Goal: Task Accomplishment & Management: Manage account settings

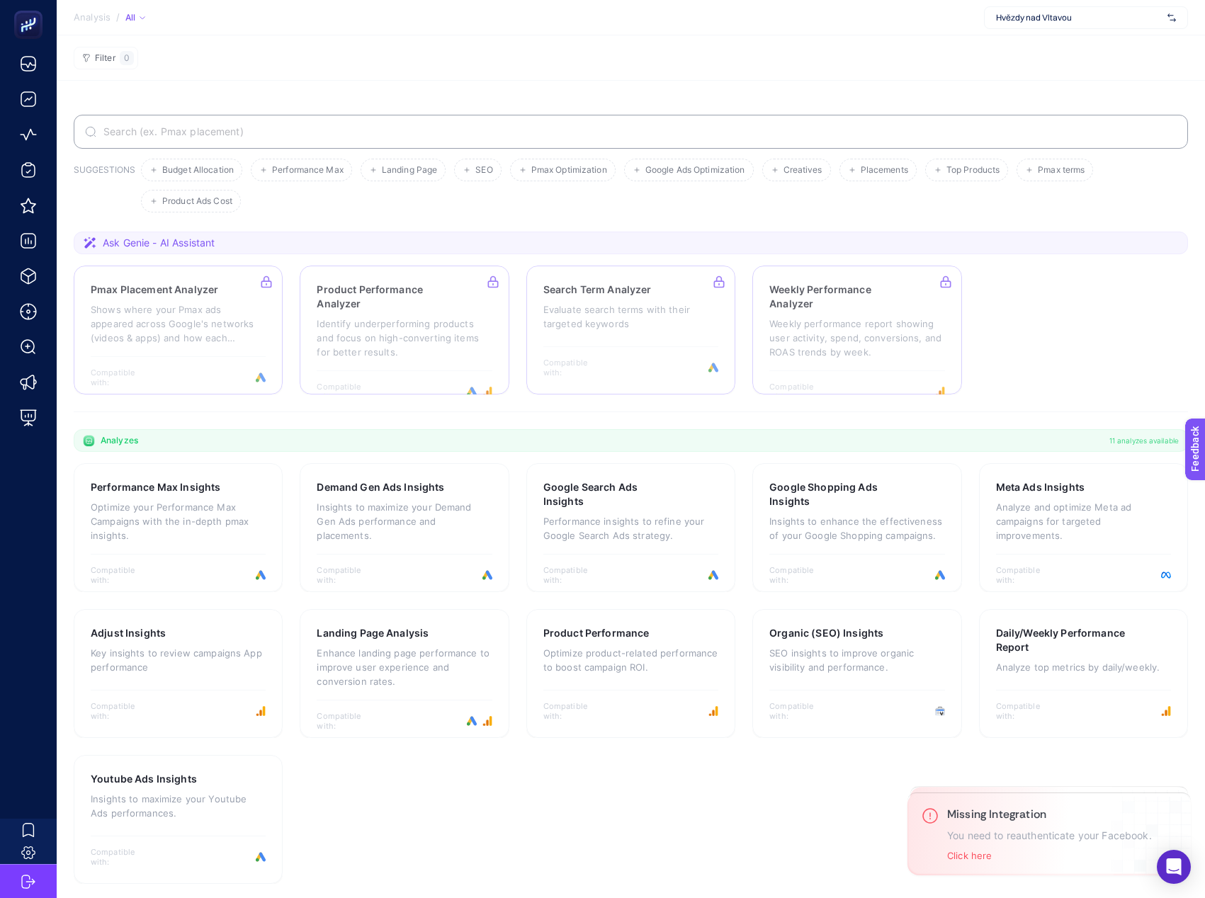
click at [1087, 19] on span "Hvězdy nad Vltavou" at bounding box center [1079, 17] width 166 height 11
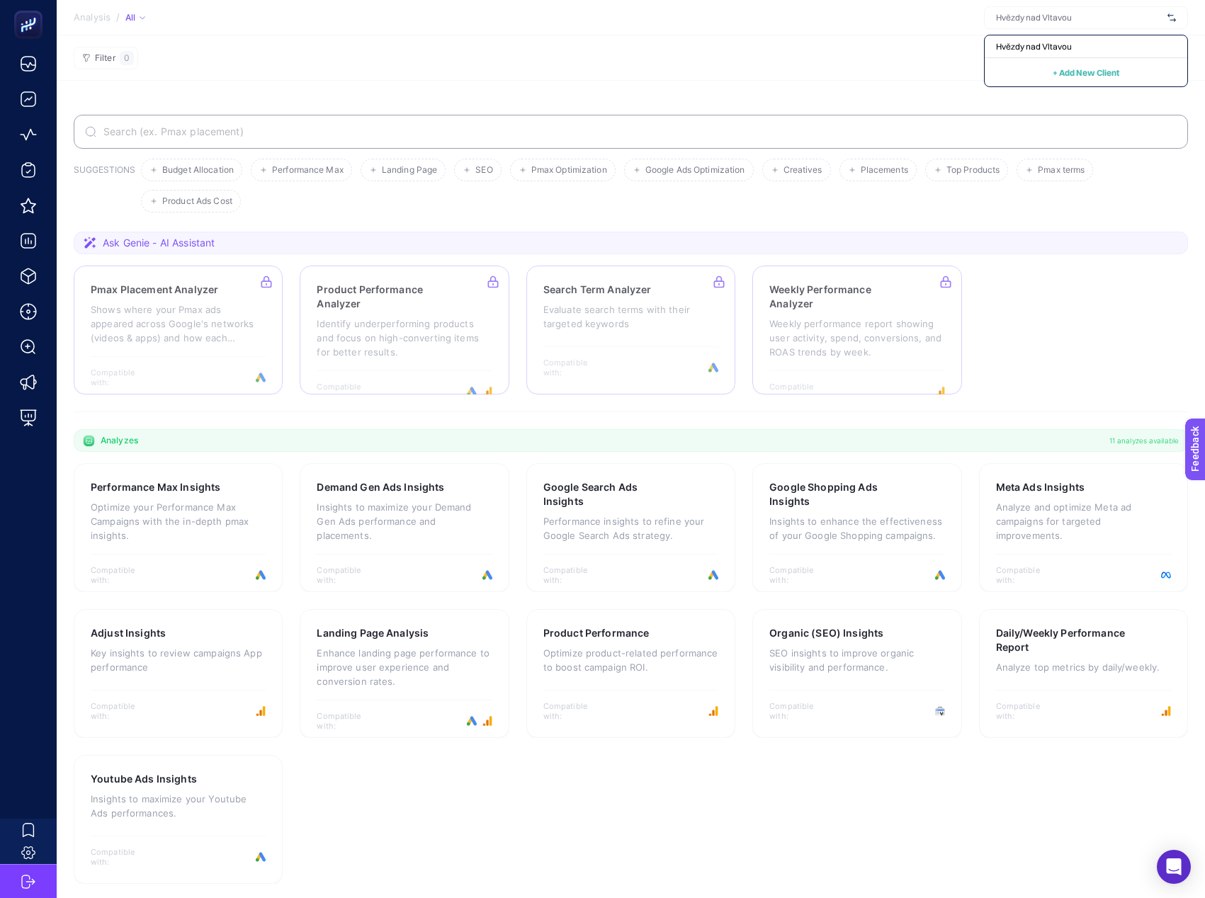
scroll to position [3, 0]
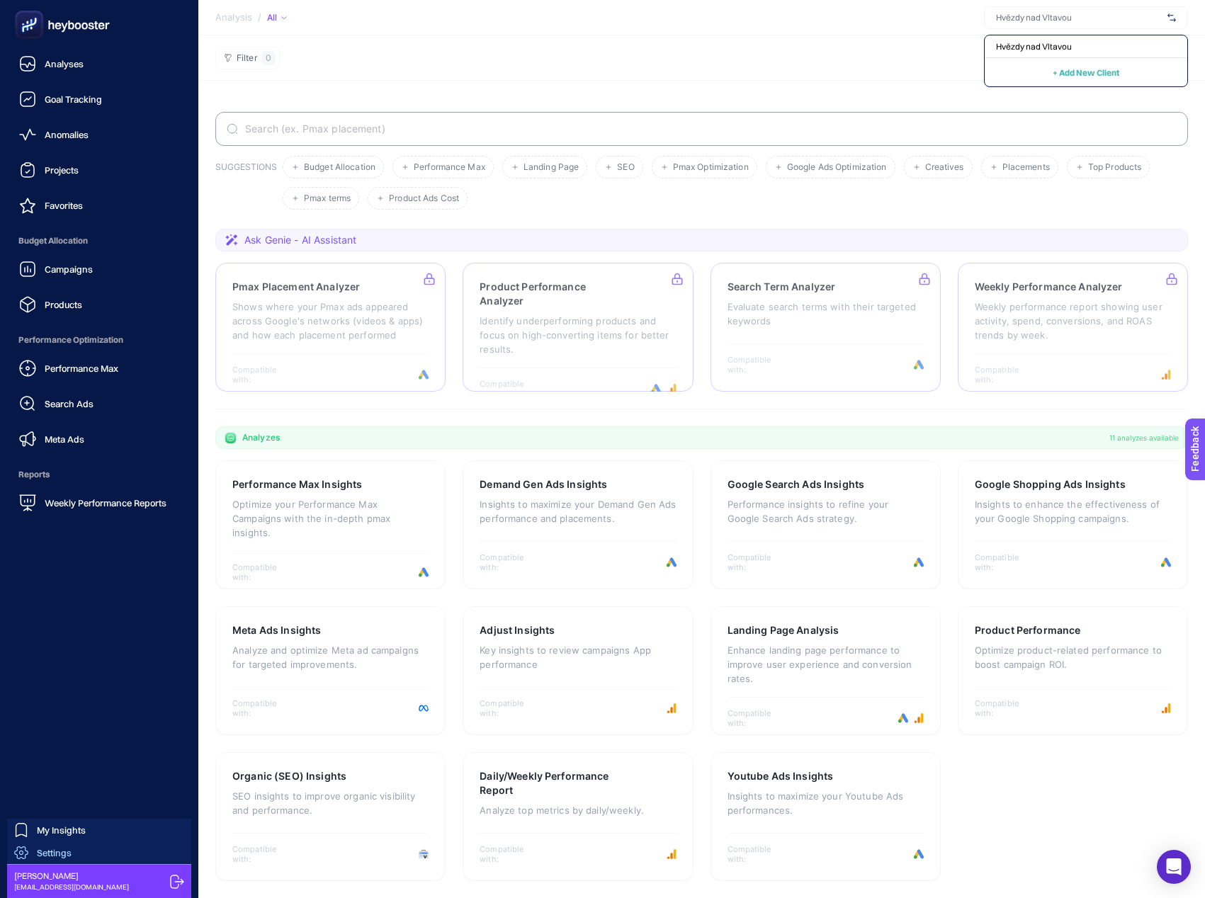
click at [41, 851] on span "Settings" at bounding box center [54, 852] width 35 height 11
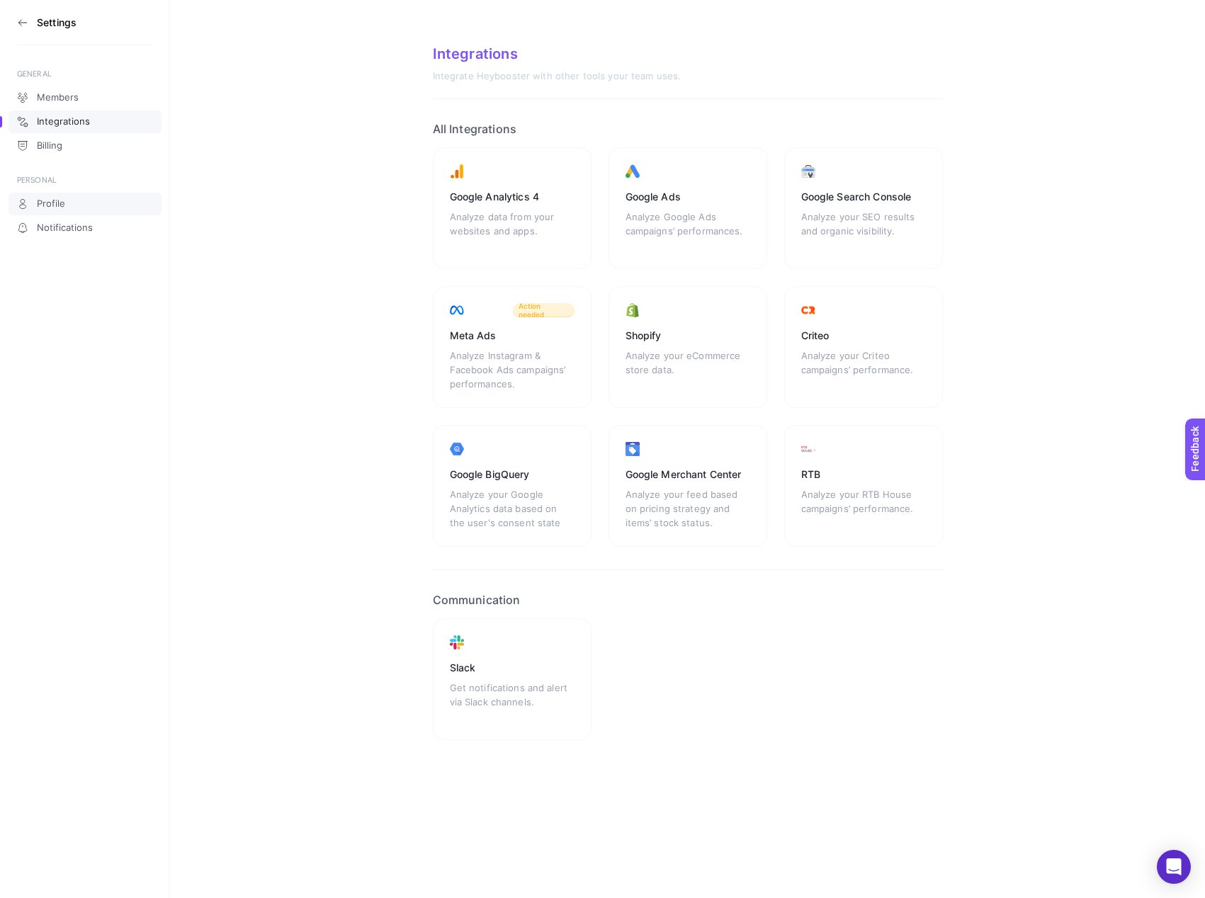
click at [38, 207] on span "Profile" at bounding box center [51, 203] width 28 height 11
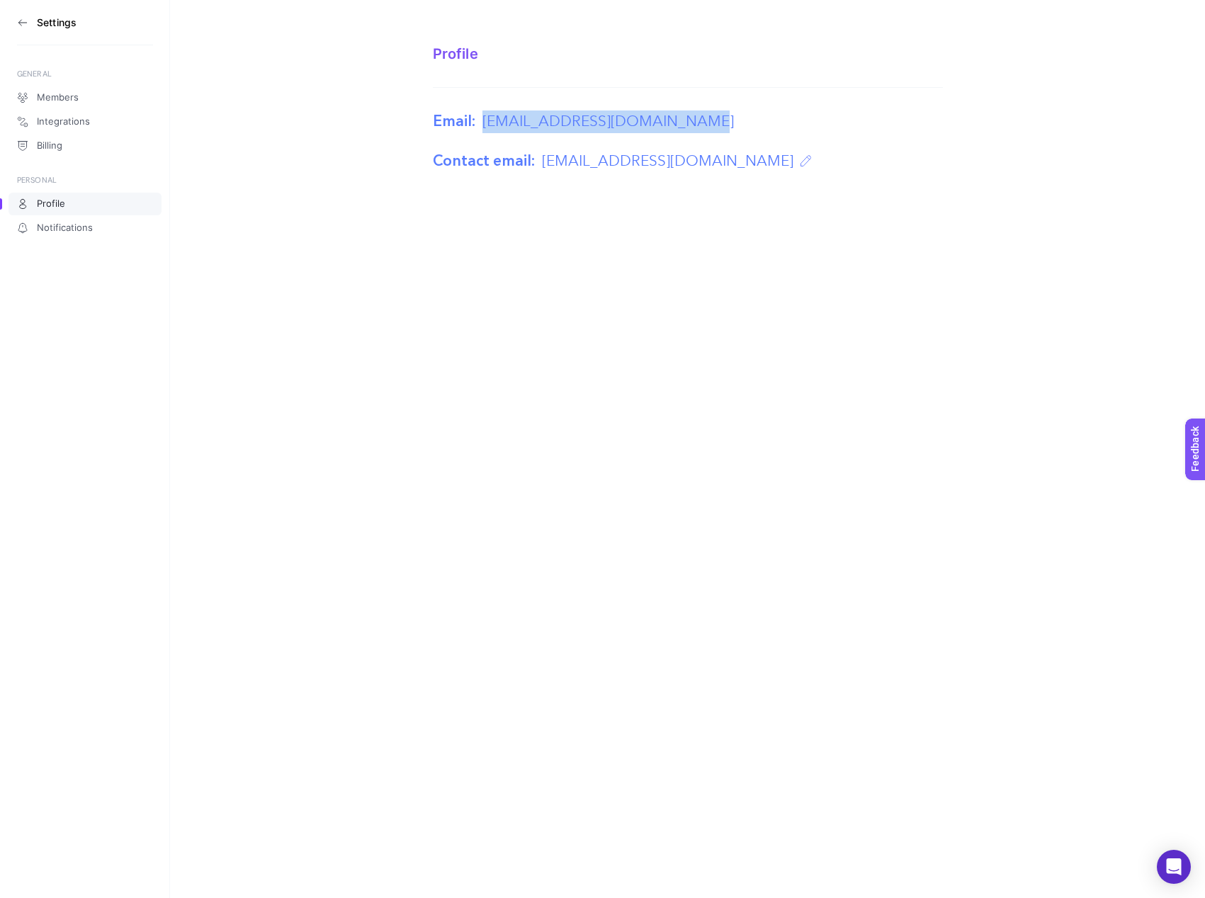
drag, startPoint x: 484, startPoint y: 122, endPoint x: 752, endPoint y: 77, distance: 271.5
click at [716, 134] on div "Email: [EMAIL_ADDRESS][DOMAIN_NAME] Contact email: [EMAIL_ADDRESS][DOMAIN_NAME]" at bounding box center [688, 142] width 510 height 62
copy span "[EMAIL_ADDRESS][DOMAIN_NAME]"
click at [61, 90] on link "Members" at bounding box center [85, 97] width 153 height 23
